Goal: Task Accomplishment & Management: Manage account settings

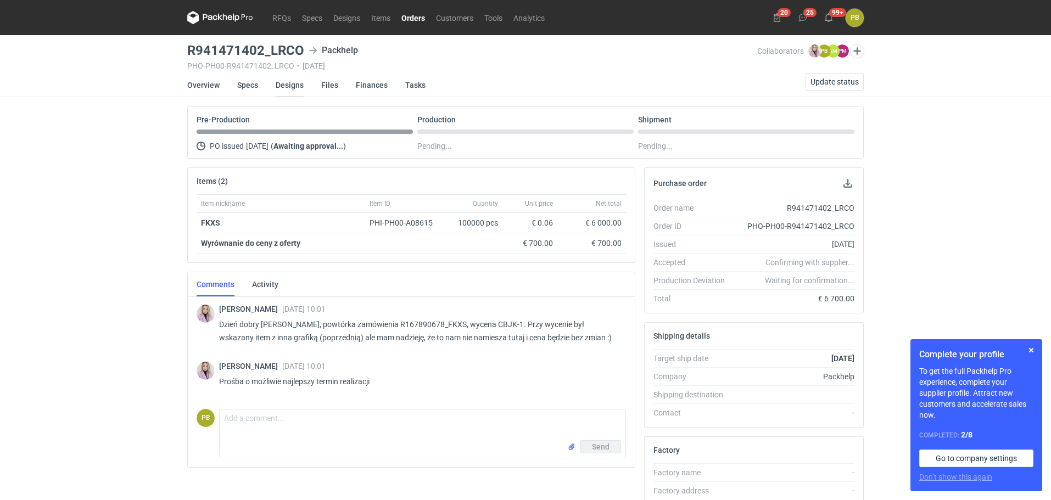
click at [293, 83] on link "Designs" at bounding box center [290, 85] width 28 height 24
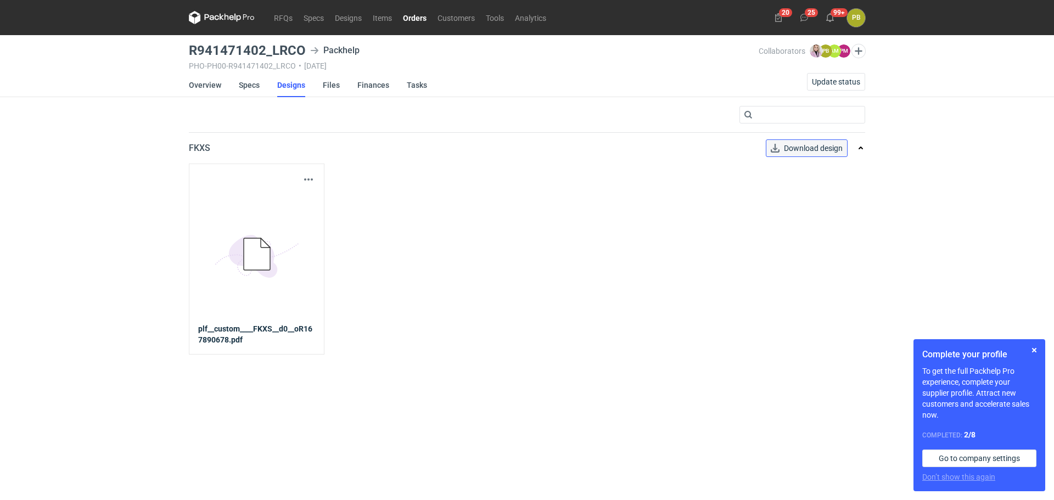
click at [818, 148] on link "Download design" at bounding box center [807, 148] width 82 height 18
click at [249, 83] on link "Specs" at bounding box center [249, 85] width 21 height 24
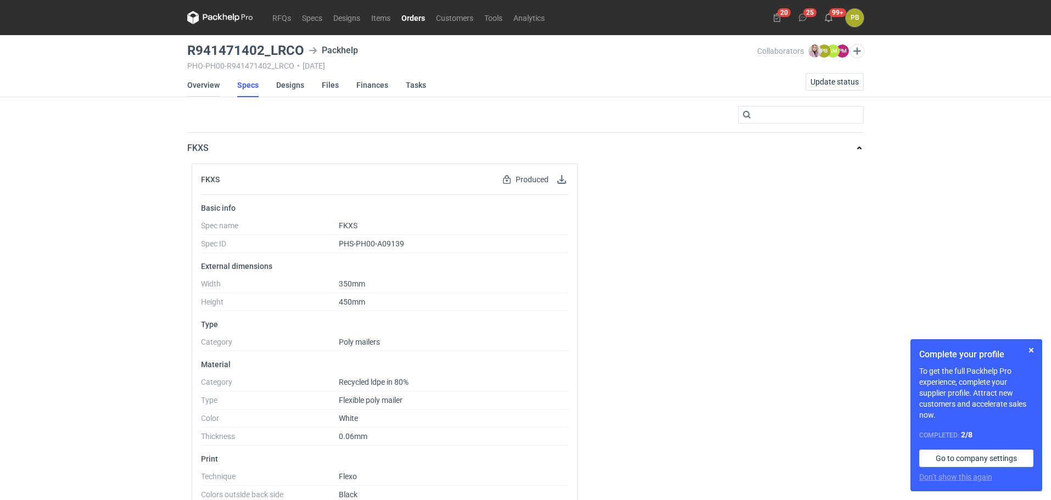
click at [203, 83] on link "Overview" at bounding box center [203, 85] width 32 height 24
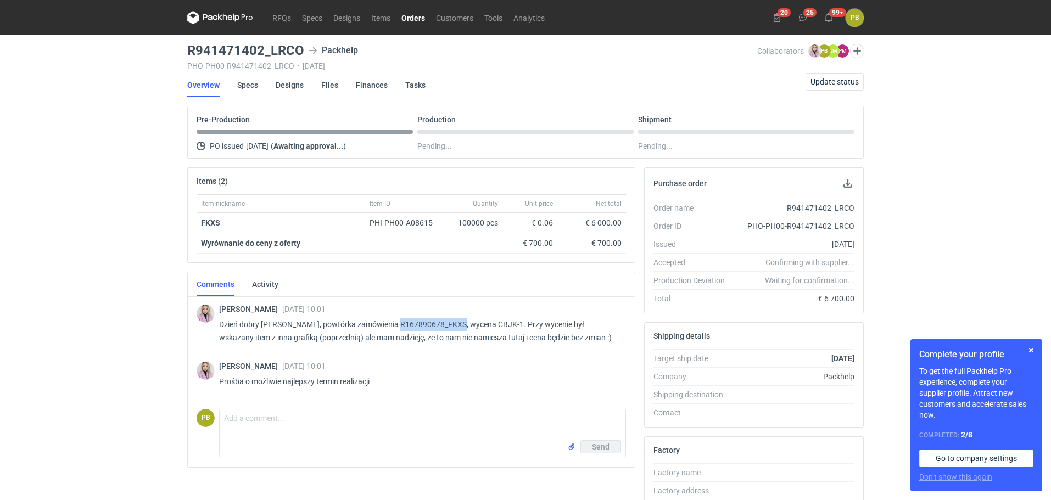
drag, startPoint x: 453, startPoint y: 322, endPoint x: 392, endPoint y: 323, distance: 61.0
click at [388, 323] on p "Dzień dobry Panie Piotrze, powtórka zamówienia R167890678_FKXS, wycena CBJK-1. …" at bounding box center [418, 331] width 398 height 26
copy p "R167890678_FKXS"
click at [931, 209] on div "RFQs Specs Designs Items Orders Customers Tools Analytics 20 25 99+ PB Piotr Bo…" at bounding box center [525, 250] width 1051 height 500
drag, startPoint x: 303, startPoint y: 48, endPoint x: 187, endPoint y: 49, distance: 115.3
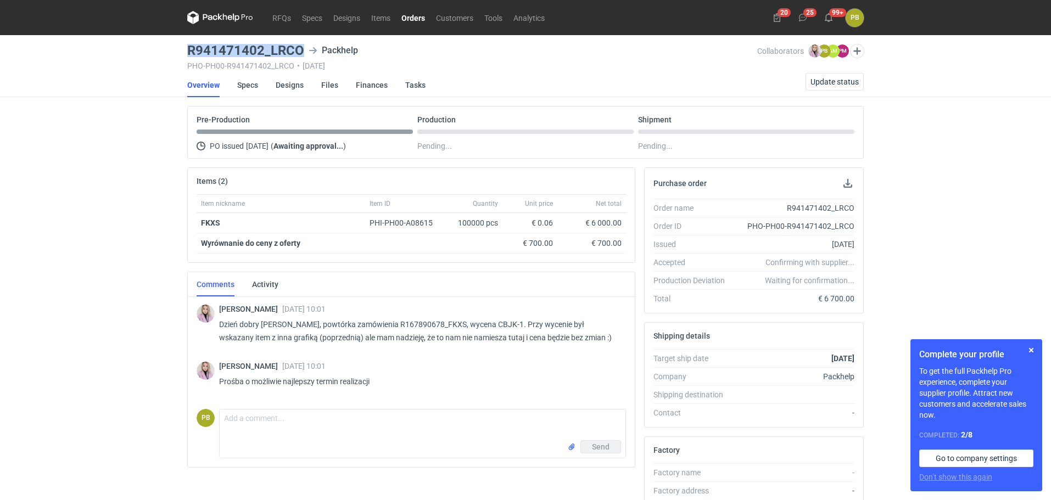
click at [187, 49] on h3 "R941471402_LRCO" at bounding box center [245, 50] width 117 height 13
copy h3 "R941471402_LRCO"
click at [985, 142] on div "RFQs Specs Designs Items Orders Customers Tools Analytics 20 25 99+ PB Piotr Bo…" at bounding box center [525, 250] width 1051 height 500
click at [410, 16] on link "Orders" at bounding box center [413, 17] width 35 height 13
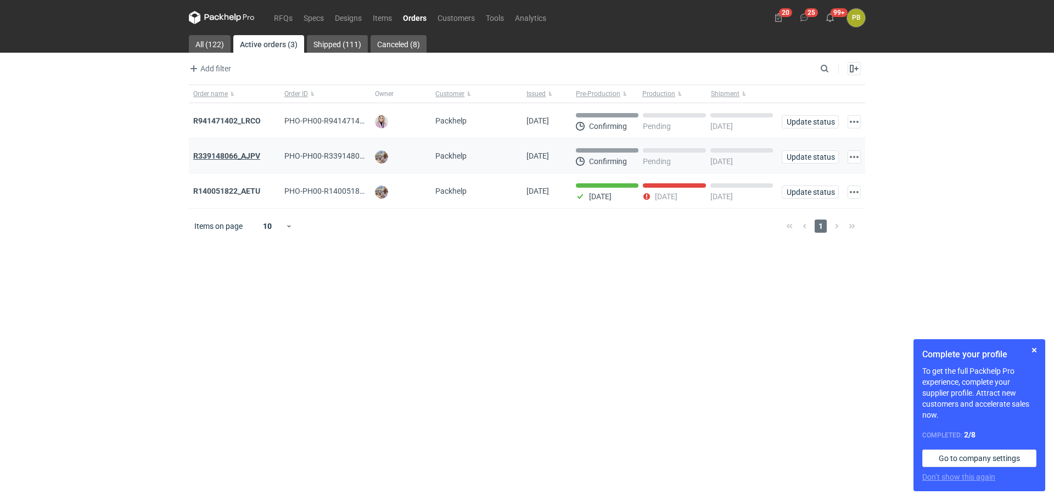
click at [230, 153] on strong "R339148066_AJPV" at bounding box center [226, 156] width 67 height 9
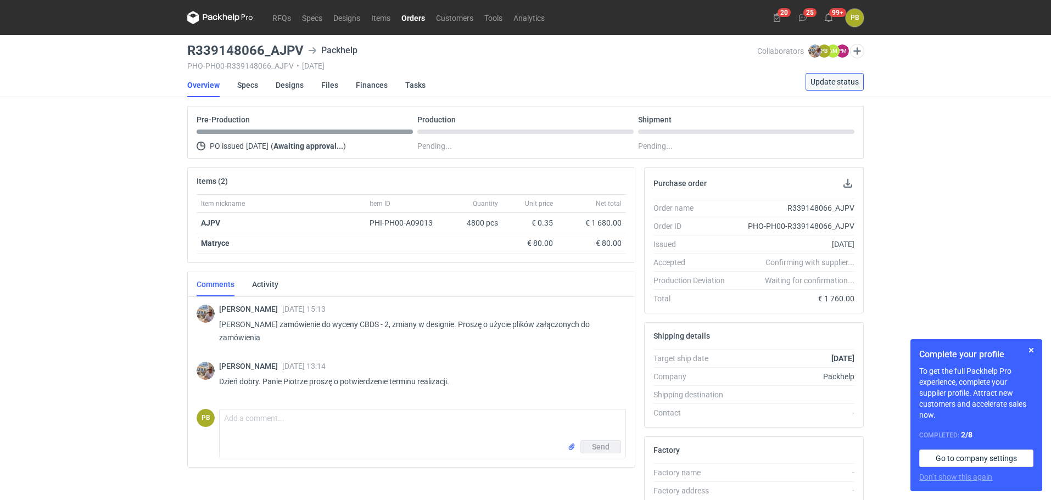
click at [835, 81] on span "Update status" at bounding box center [834, 82] width 48 height 8
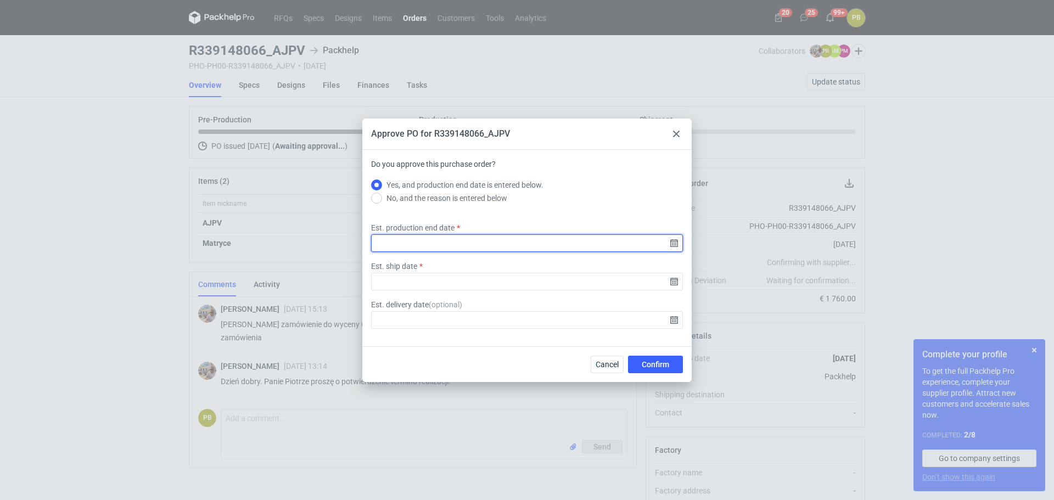
click at [676, 243] on input "Est. production end date" at bounding box center [527, 243] width 312 height 18
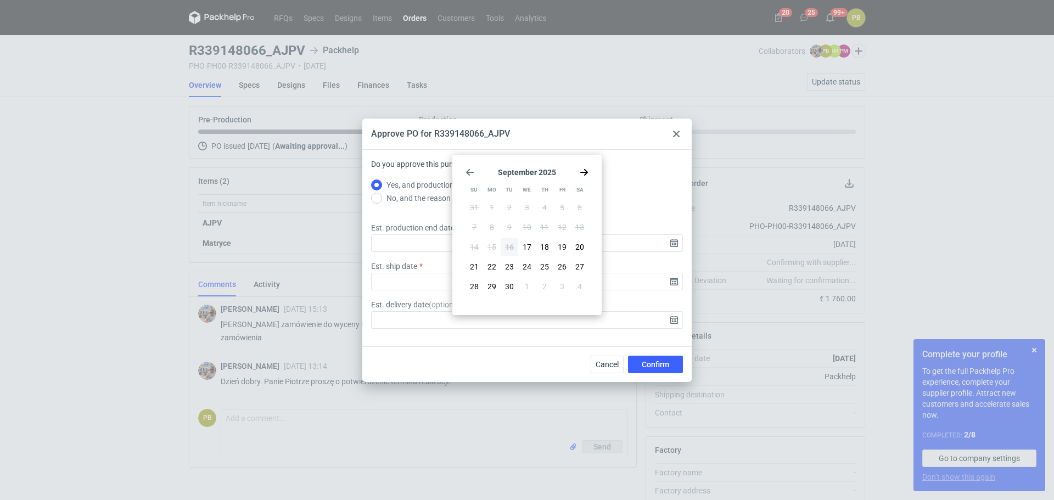
click at [584, 170] on icon "Go forward 1 month" at bounding box center [584, 172] width 9 height 9
click at [561, 208] on span "3" at bounding box center [562, 207] width 4 height 11
type input "2025-10-03"
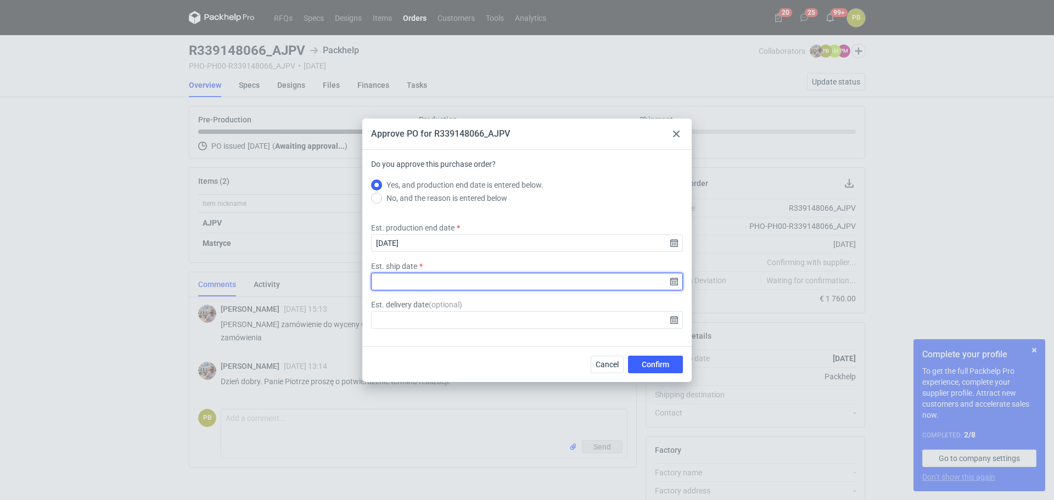
click at [676, 283] on input "Est. ship date" at bounding box center [527, 282] width 312 height 18
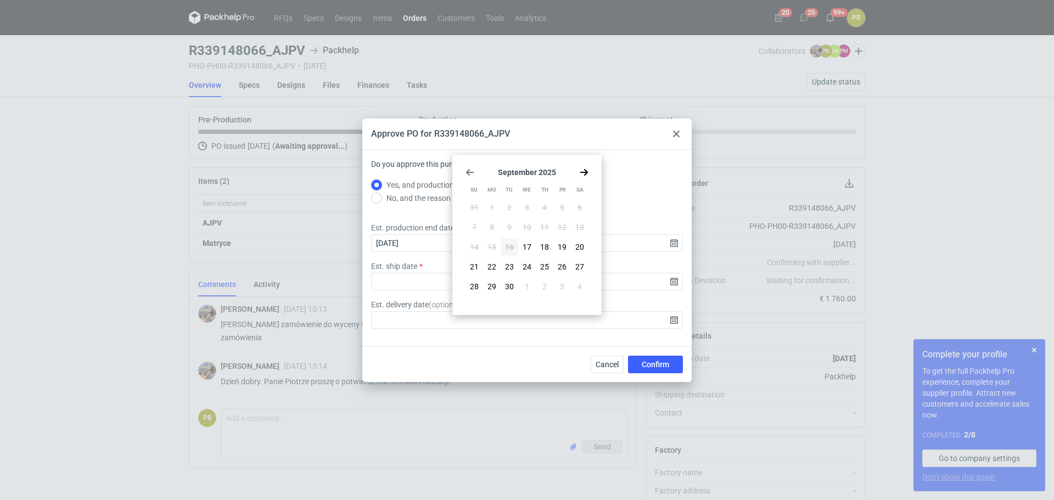
click at [580, 170] on icon "Go forward 1 month" at bounding box center [584, 172] width 9 height 9
click at [489, 226] on button "6" at bounding box center [492, 228] width 18 height 18
type input "2025-10-06"
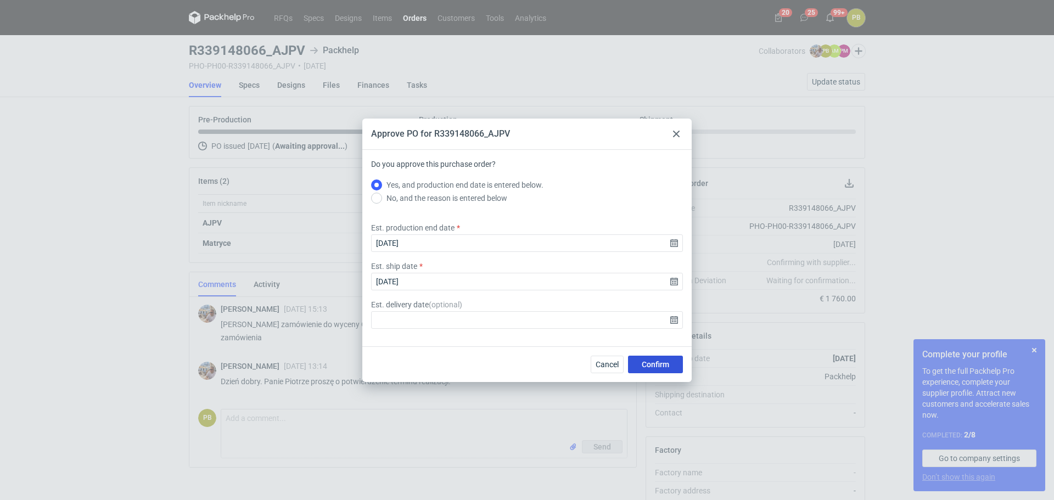
click at [651, 366] on span "Confirm" at bounding box center [655, 365] width 27 height 8
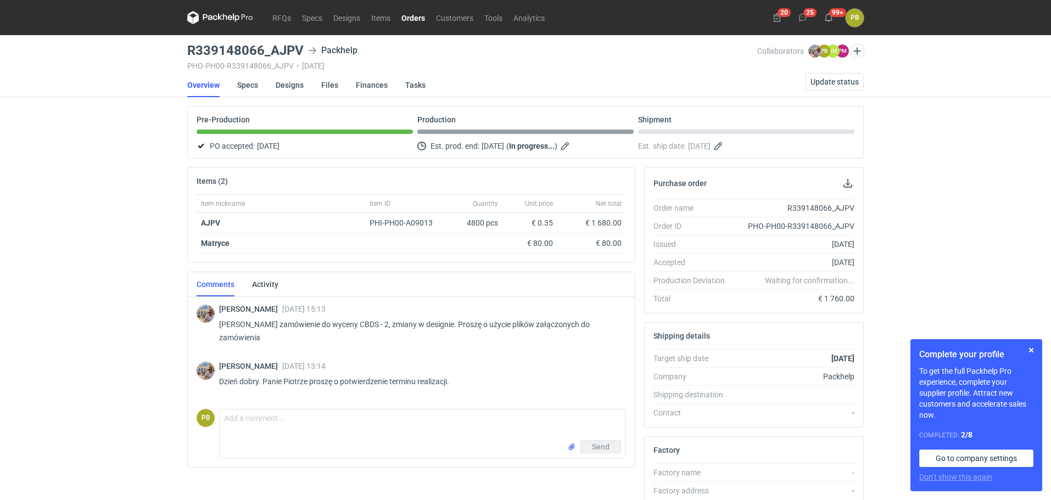
click at [414, 14] on link "Orders" at bounding box center [413, 17] width 35 height 13
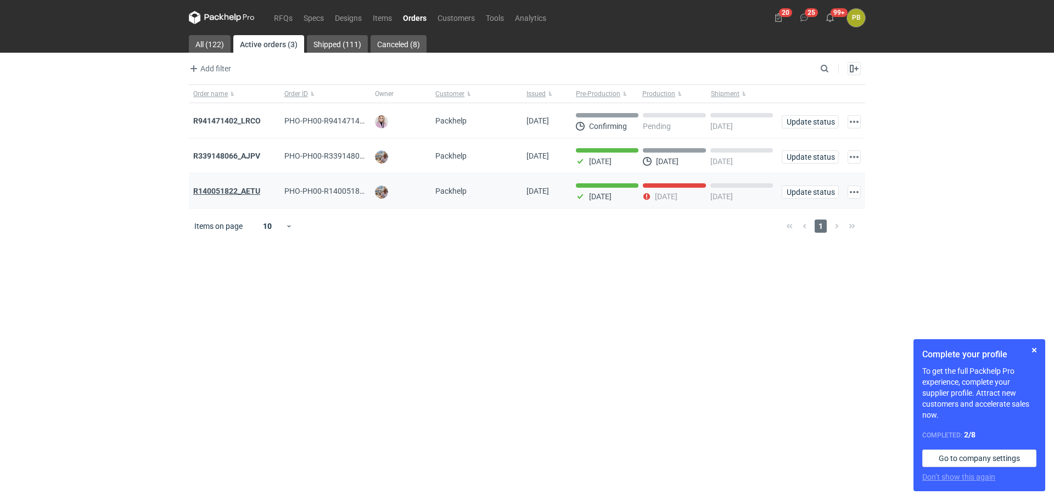
click at [233, 190] on strong "R140051822_AETU" at bounding box center [226, 191] width 67 height 9
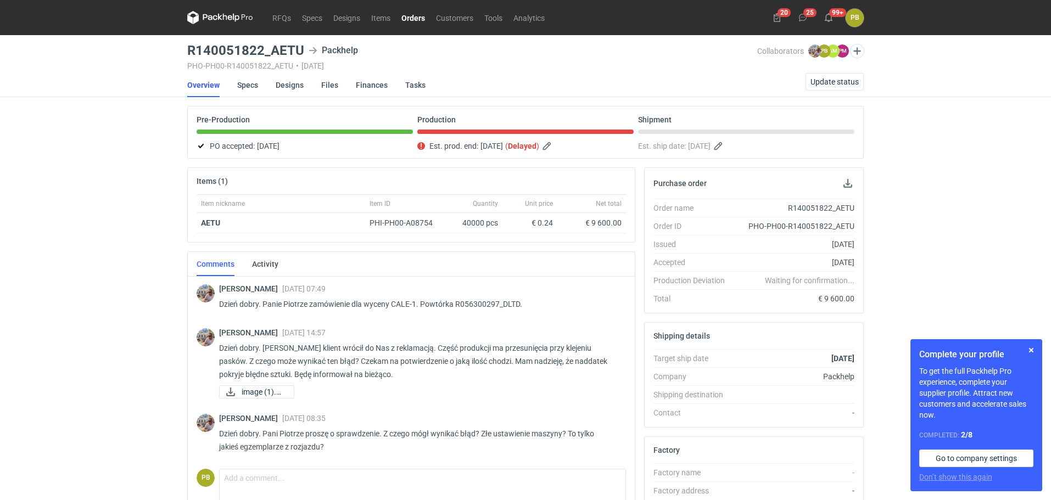
click at [915, 148] on div "RFQs Specs Designs Items Orders Customers Tools Analytics 20 25 99+ PB Piotr Bo…" at bounding box center [525, 250] width 1051 height 500
click at [830, 76] on button "Update status" at bounding box center [834, 82] width 58 height 18
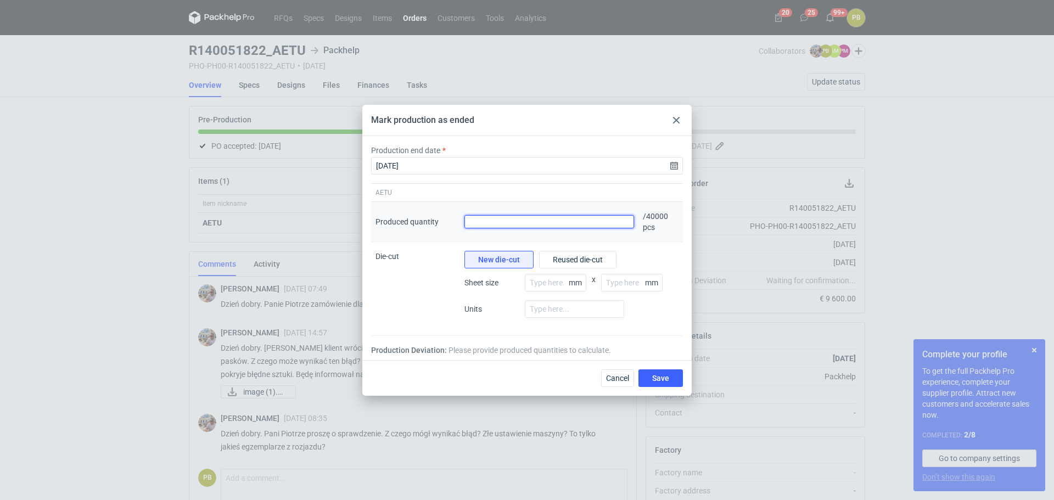
click at [512, 219] on input "Produced quantity" at bounding box center [549, 221] width 170 height 13
type input "40300"
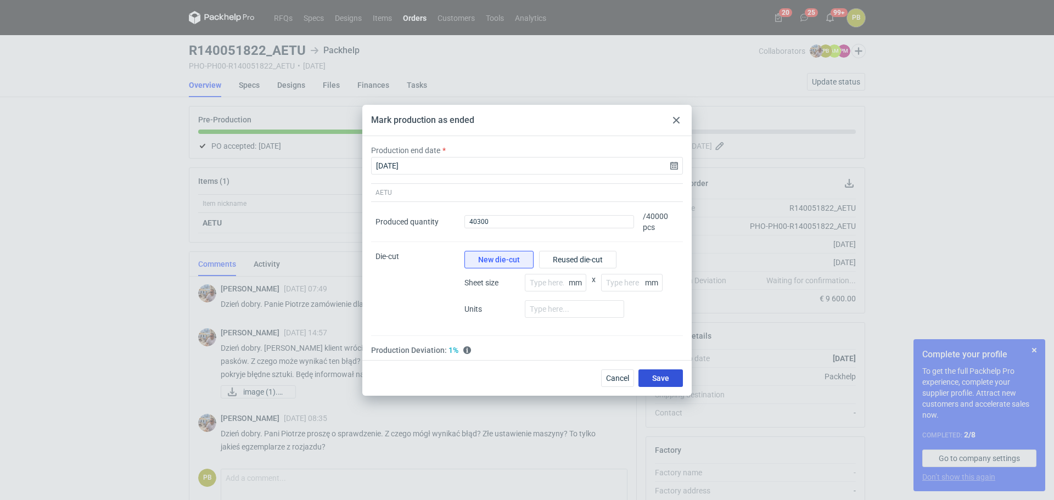
click at [652, 377] on button "Save" at bounding box center [661, 379] width 44 height 18
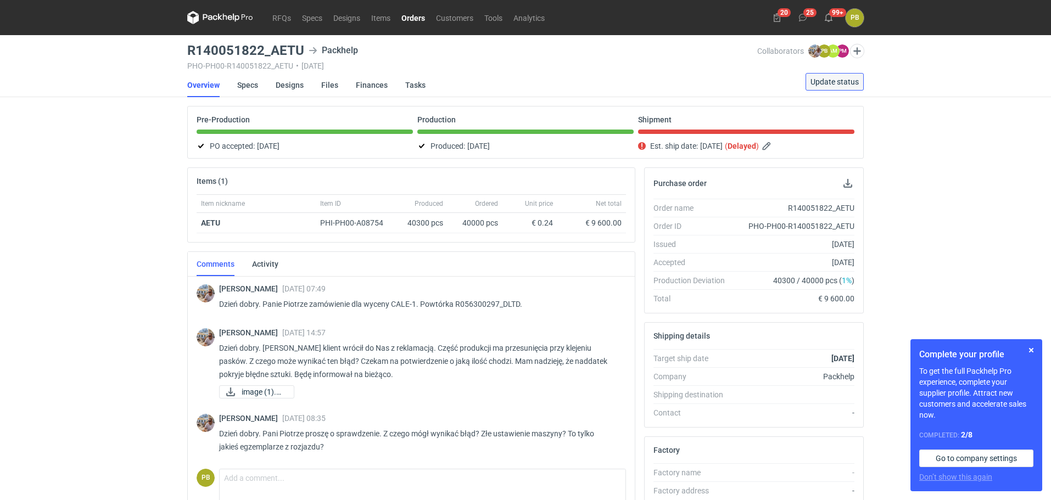
click at [837, 79] on span "Update status" at bounding box center [834, 82] width 48 height 8
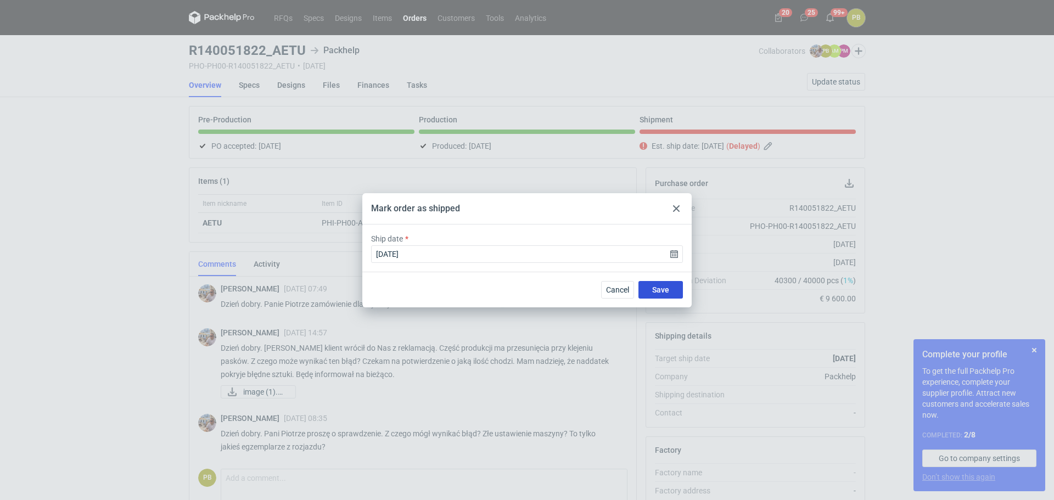
click at [659, 289] on span "Save" at bounding box center [660, 290] width 17 height 8
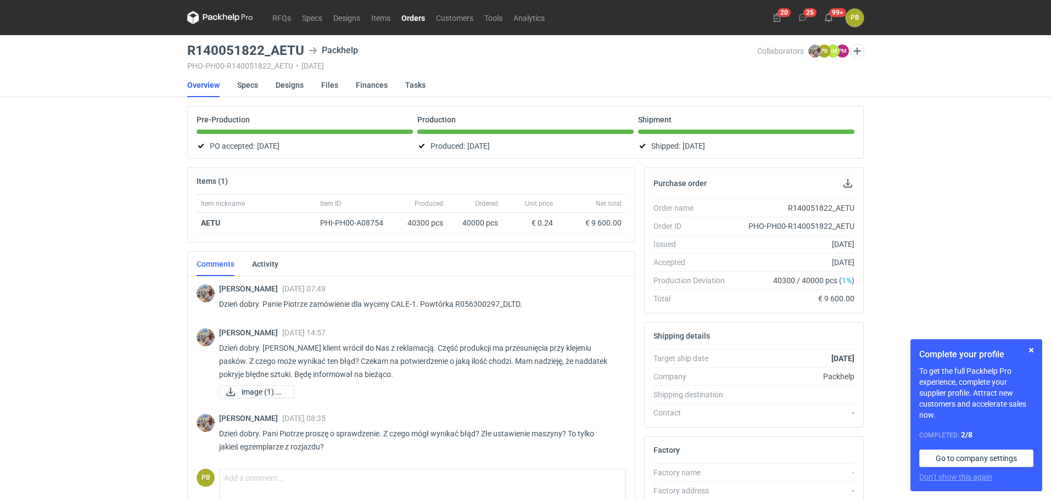
click at [415, 14] on link "Orders" at bounding box center [413, 17] width 35 height 13
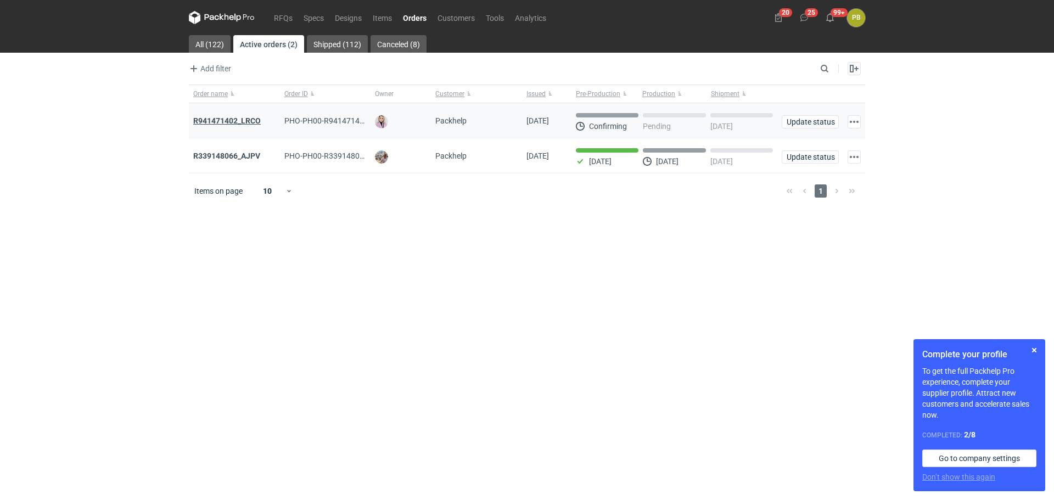
click at [240, 119] on strong "R941471402_LRCO" at bounding box center [227, 120] width 68 height 9
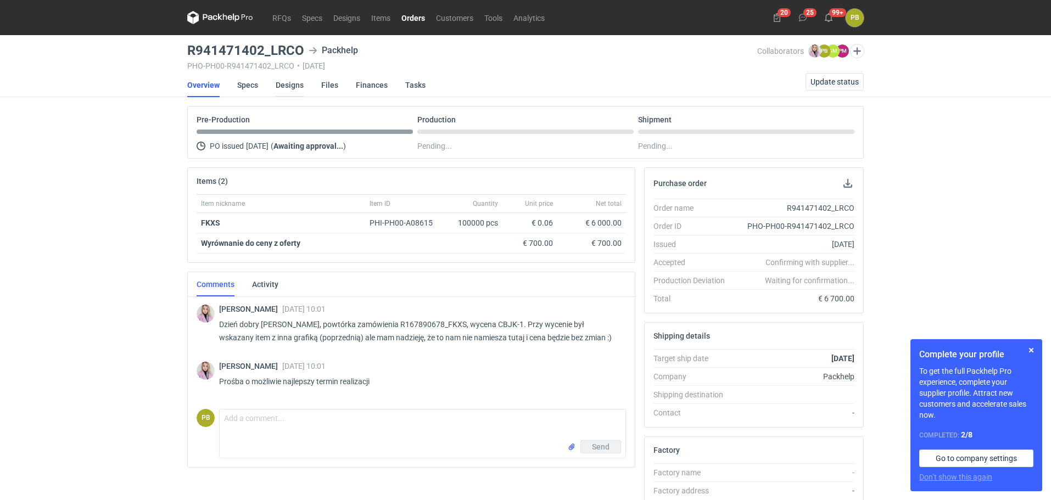
click at [295, 85] on link "Designs" at bounding box center [290, 85] width 28 height 24
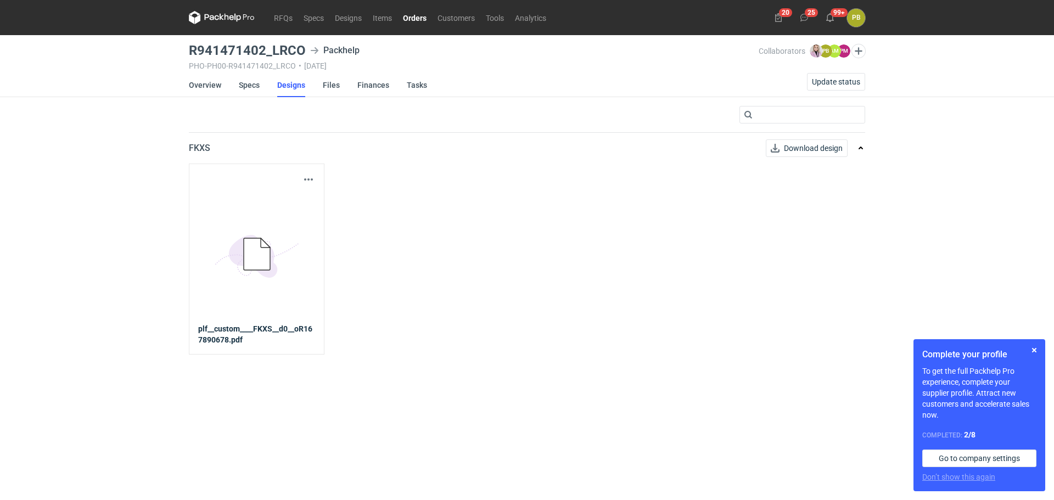
click at [880, 215] on div "RFQs Specs Designs Items Orders Customers Tools Analytics 20 25 99+ PB Piotr Bo…" at bounding box center [527, 250] width 1054 height 500
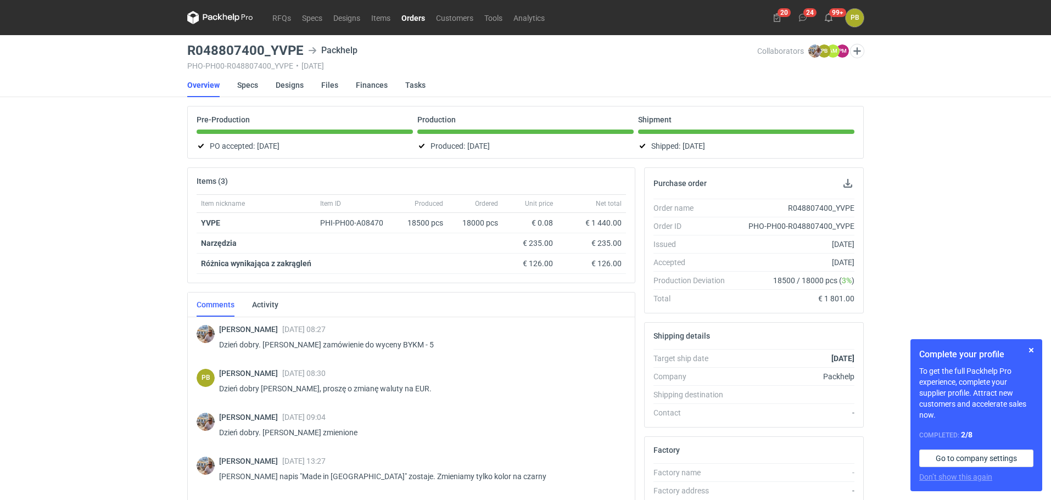
scroll to position [2, 0]
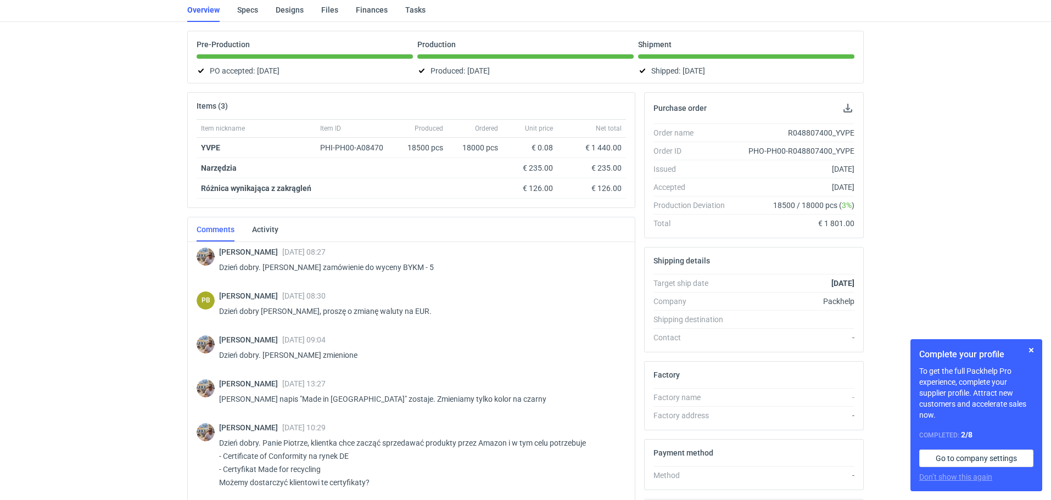
click at [996, 182] on div "RFQs Specs Designs Items Orders Customers Tools Analytics 20 24 99+ PB [PERSON_…" at bounding box center [525, 175] width 1051 height 500
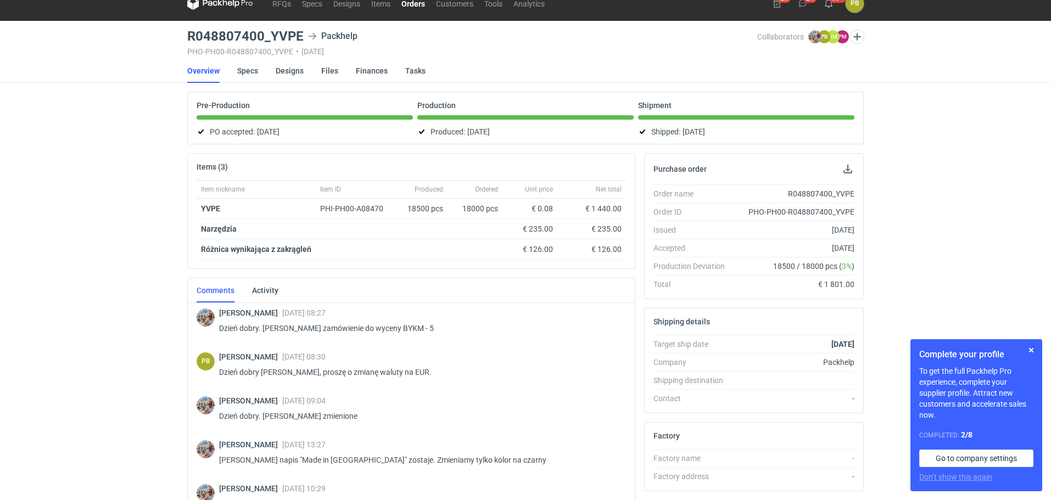
scroll to position [13, 0]
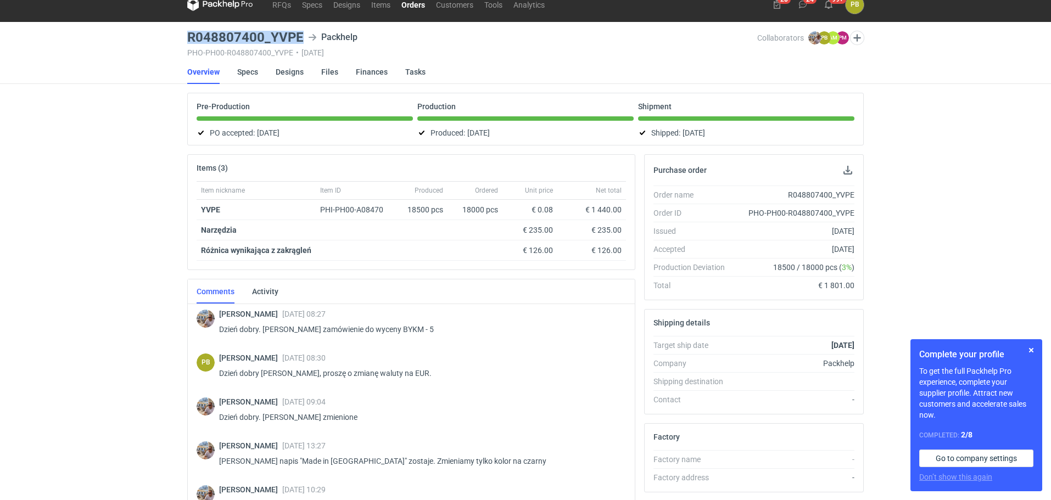
drag, startPoint x: 304, startPoint y: 34, endPoint x: 191, endPoint y: 37, distance: 113.1
click at [191, 37] on div "R048807400_YVPE Packhelp" at bounding box center [472, 37] width 570 height 13
copy h3 "R048807400_YVPE"
click at [909, 194] on div "RFQs Specs Designs Items Orders Customers Tools Analytics 20 24 99+ PB [PERSON_…" at bounding box center [525, 237] width 1051 height 500
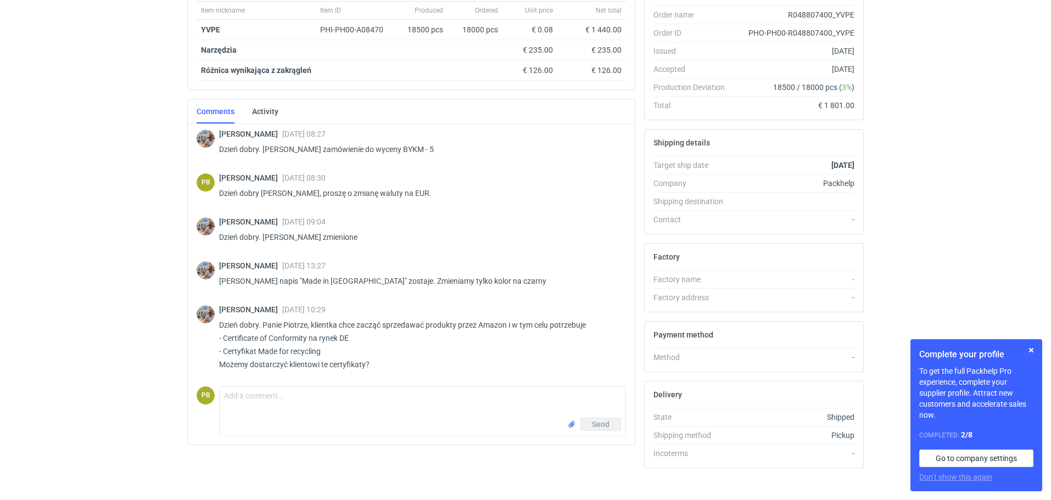
scroll to position [197, 0]
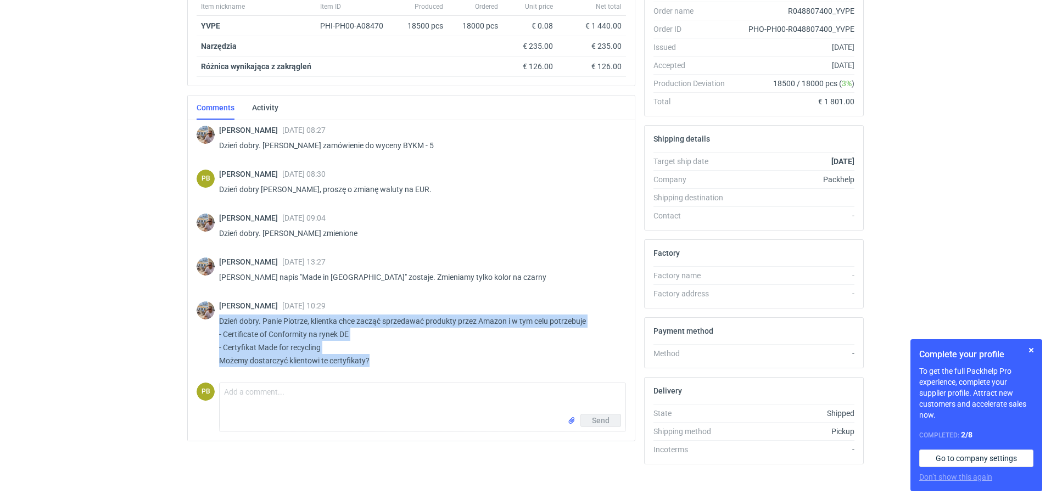
drag, startPoint x: 220, startPoint y: 322, endPoint x: 514, endPoint y: 359, distance: 296.6
click at [514, 359] on p "Dzień dobry. Panie Piotrze, klientka chce zacząć sprzedawać produkty przez Amaz…" at bounding box center [418, 341] width 398 height 53
copy p "Dzień dobry. Panie Piotrze, klientka chce zacząć sprzedawać produkty przez Amaz…"
